Goal: Task Accomplishment & Management: Manage account settings

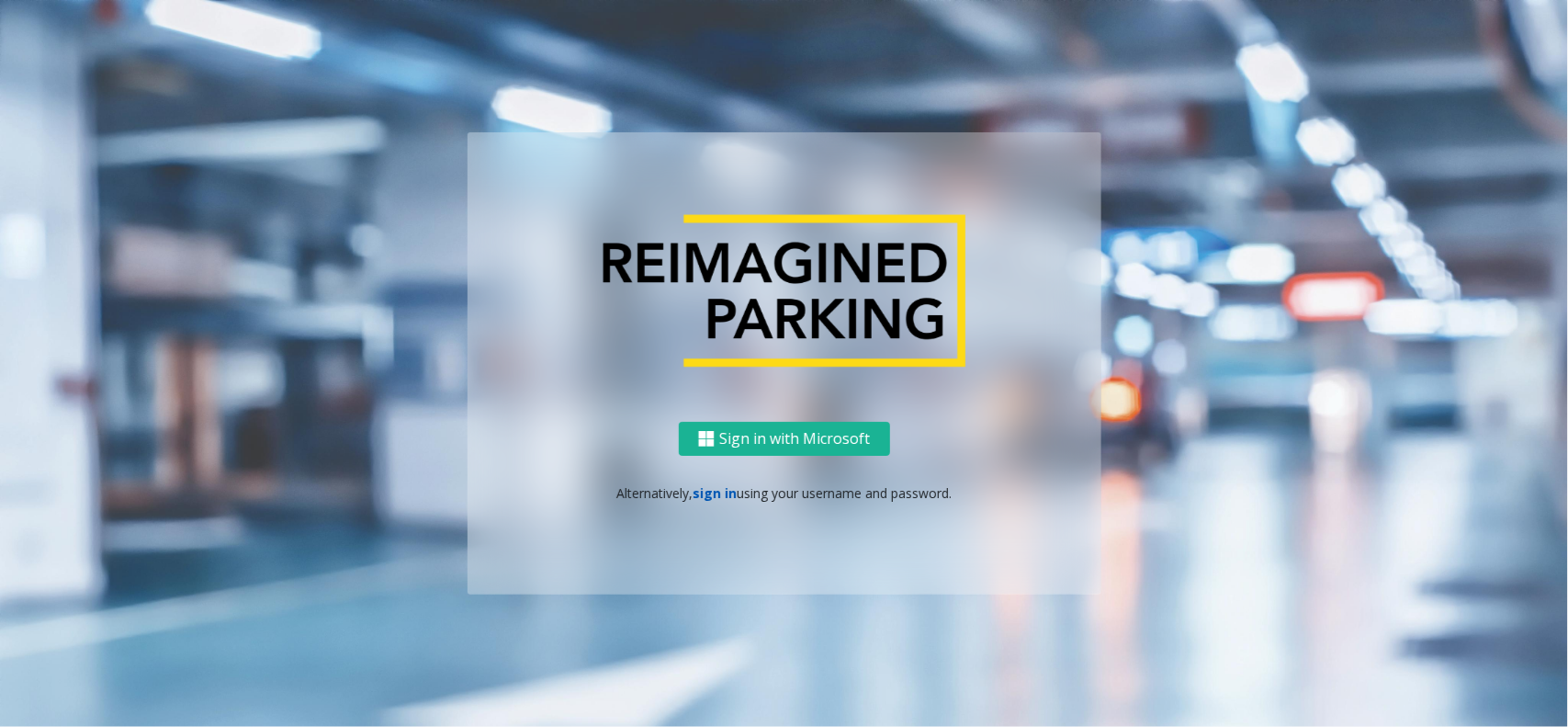
click at [723, 497] on link "sign in" at bounding box center [715, 493] width 44 height 18
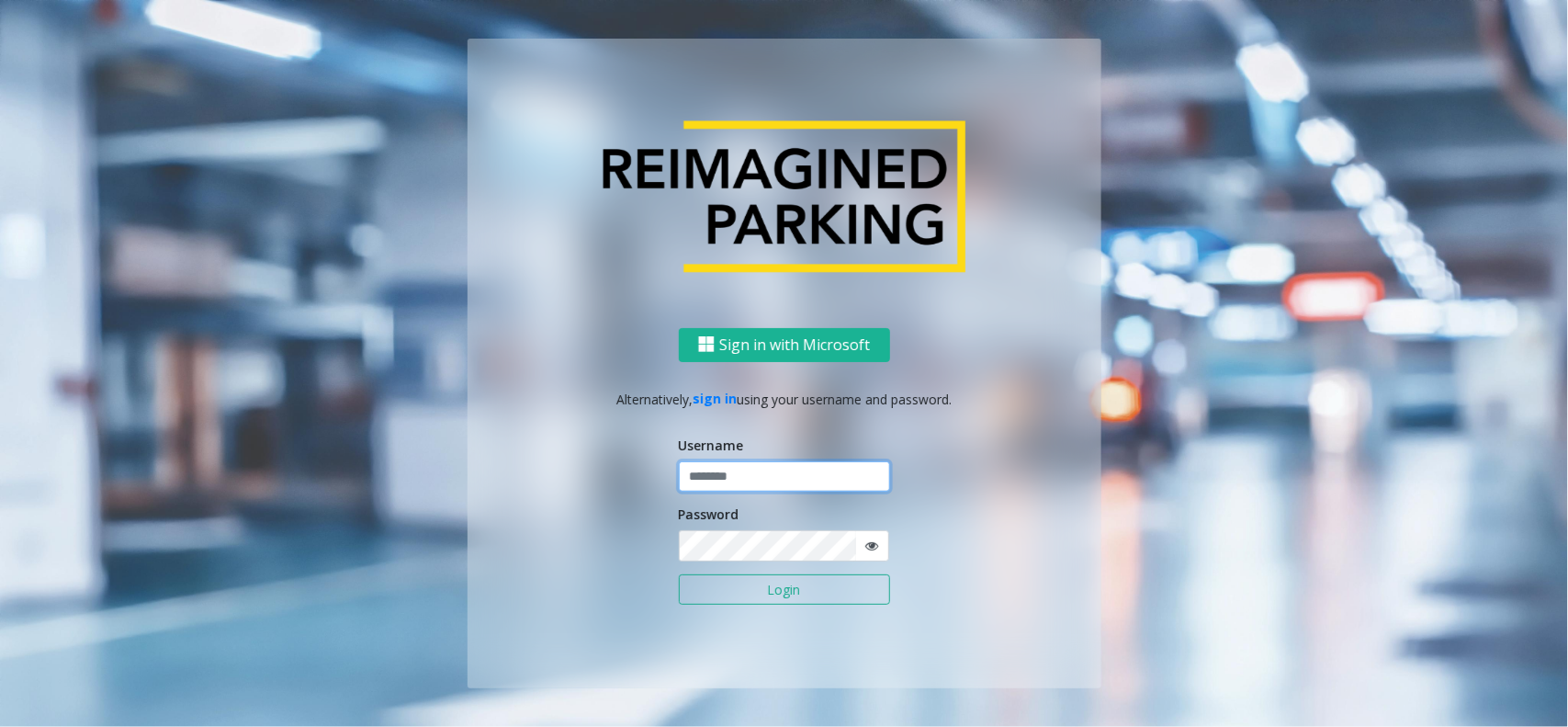
click at [759, 475] on input "text" at bounding box center [784, 477] width 211 height 31
type input "*********"
click at [678, 574] on button "Login" at bounding box center [784, 590] width 211 height 31
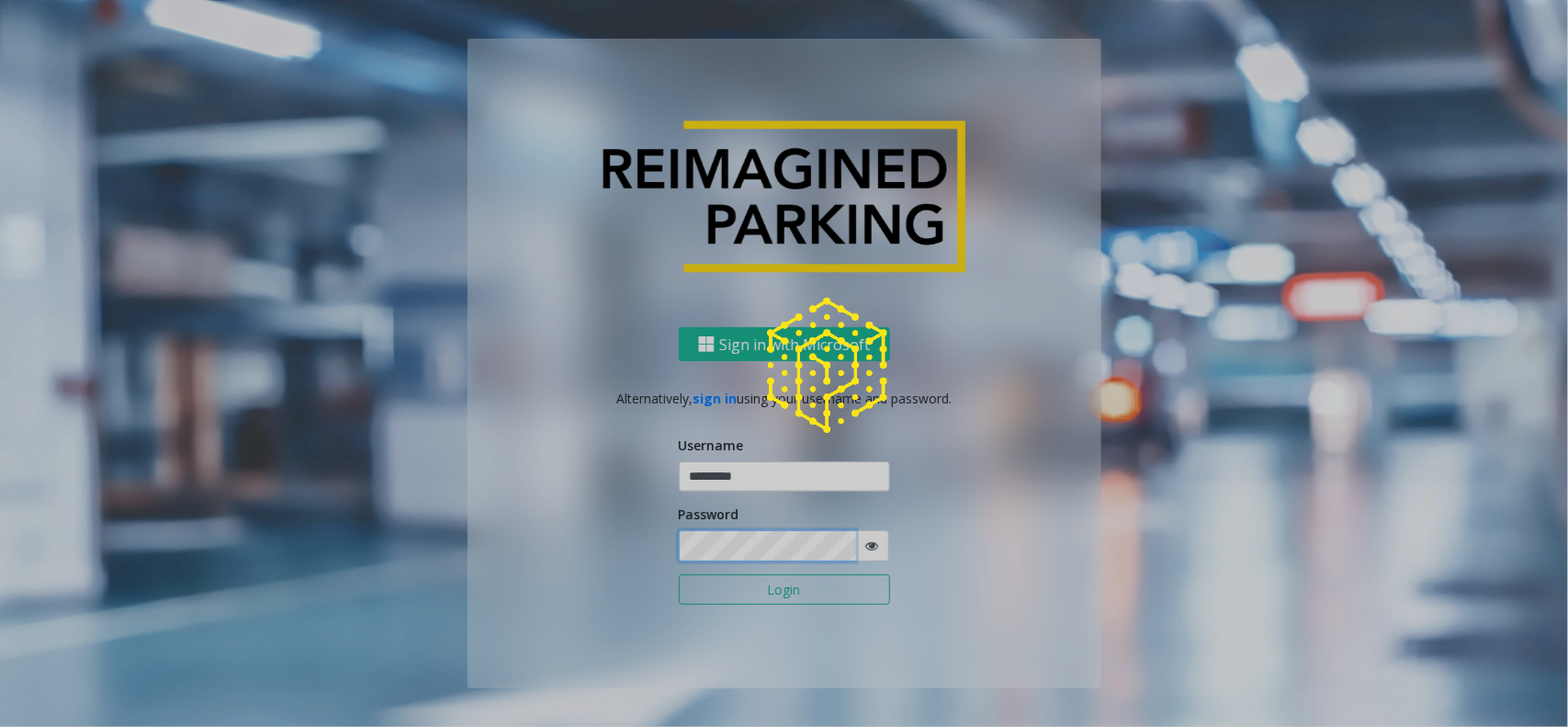
click at [678, 574] on button "Login" at bounding box center [784, 590] width 211 height 31
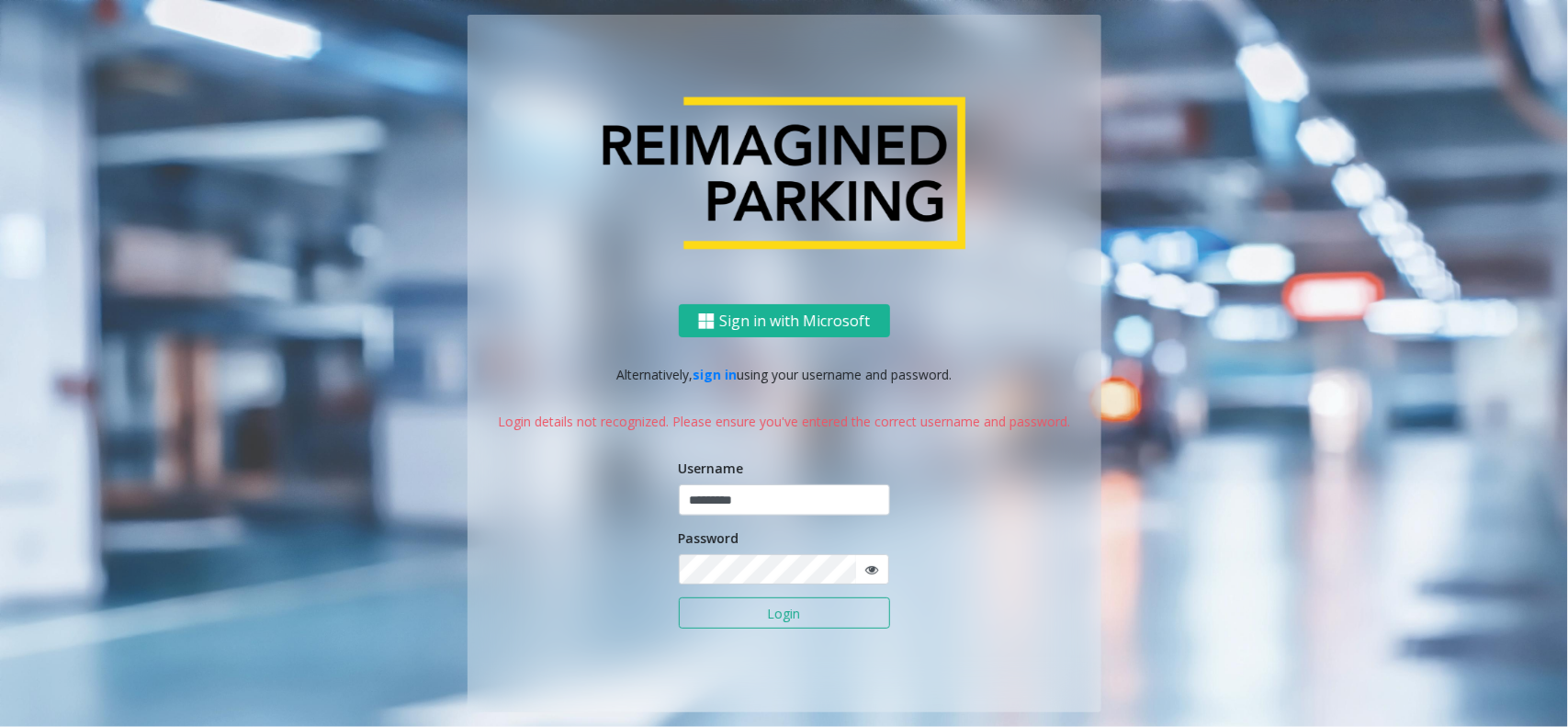
click at [878, 563] on span at bounding box center [872, 569] width 34 height 31
click at [874, 574] on icon at bounding box center [873, 570] width 13 height 13
click at [678, 597] on button "Login" at bounding box center [784, 613] width 211 height 31
